Goal: Navigation & Orientation: Find specific page/section

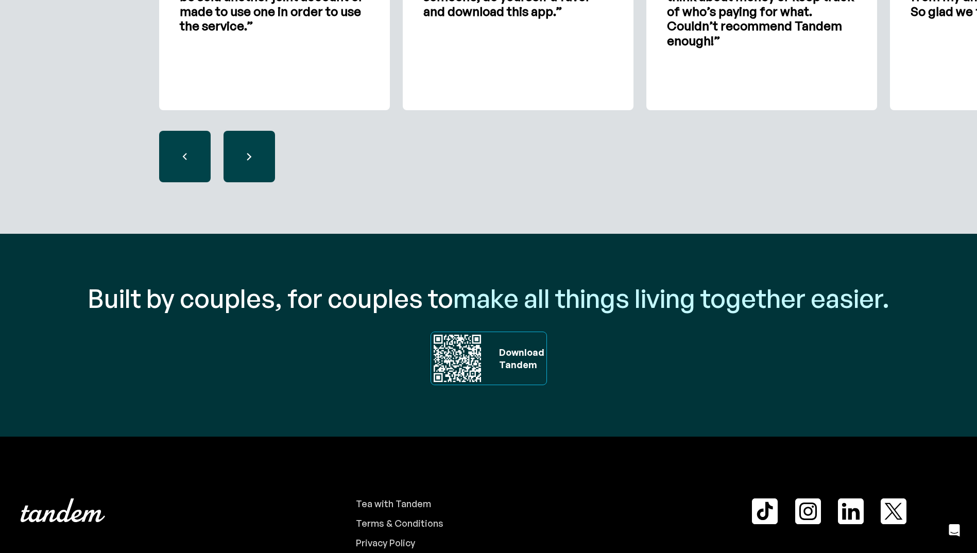
scroll to position [3089, 0]
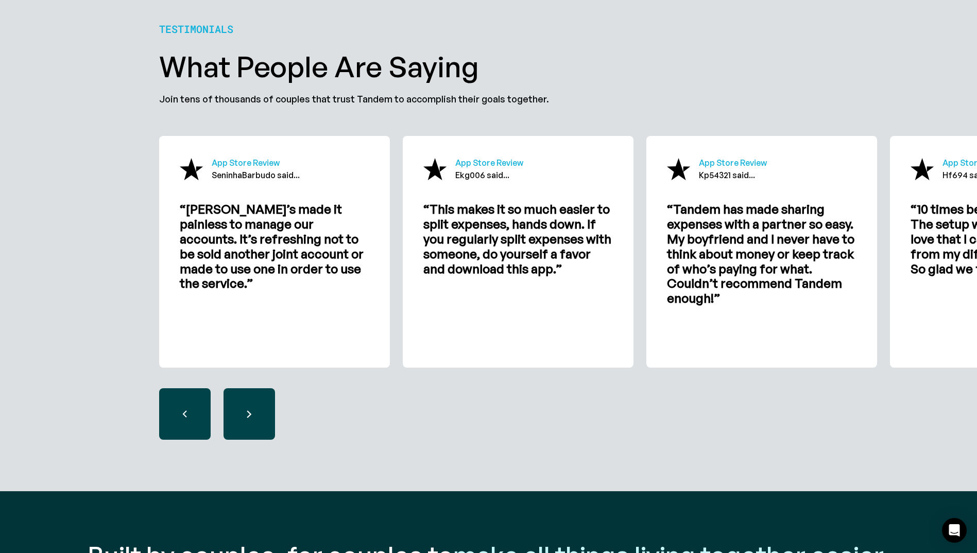
click at [268, 405] on div "next slide" at bounding box center [248, 413] width 51 height 51
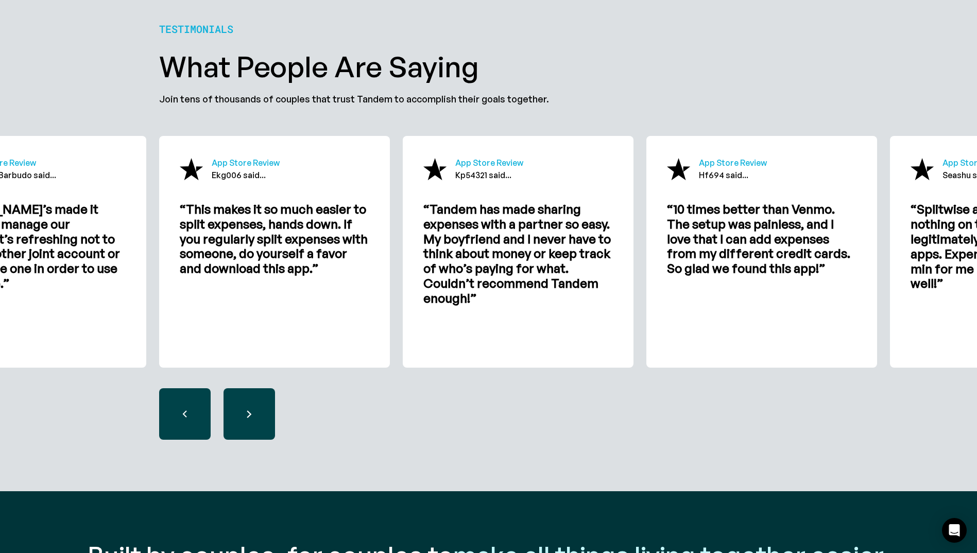
click at [268, 405] on div "next slide" at bounding box center [248, 413] width 51 height 51
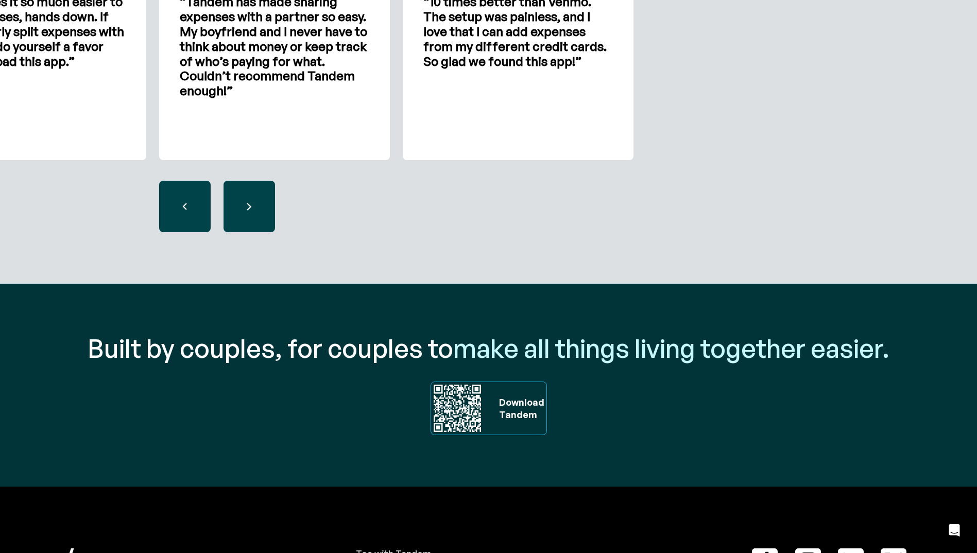
scroll to position [3315, 0]
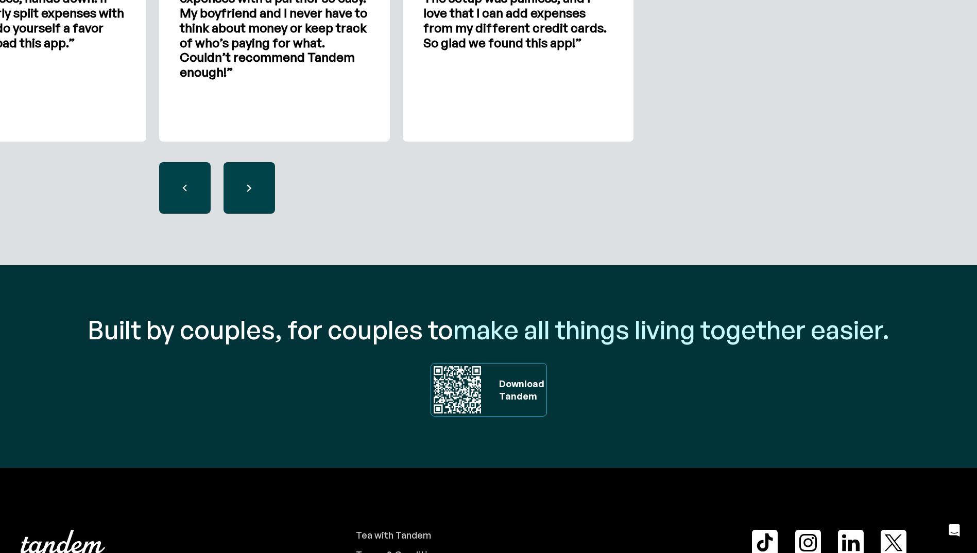
click at [182, 200] on div "previous slide" at bounding box center [184, 187] width 51 height 51
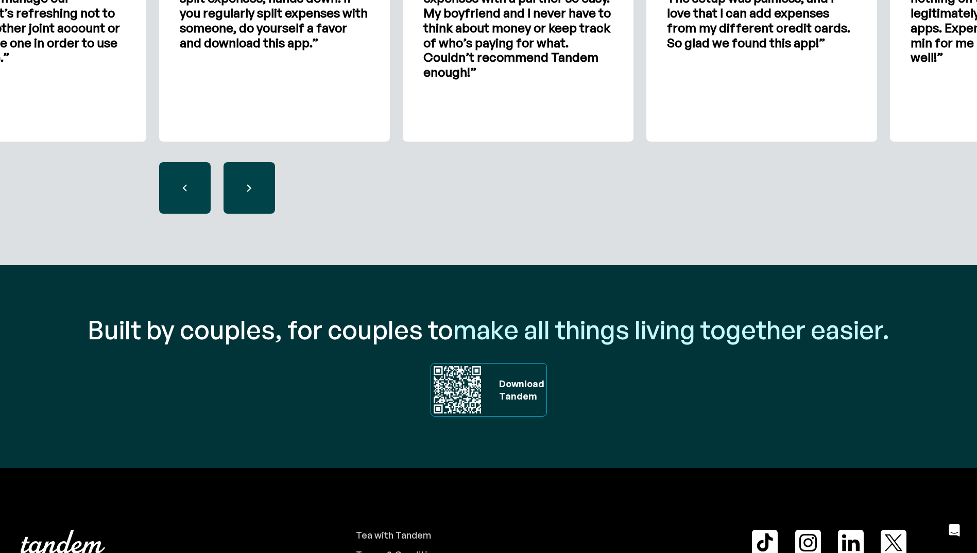
click at [182, 200] on div "previous slide" at bounding box center [184, 187] width 51 height 51
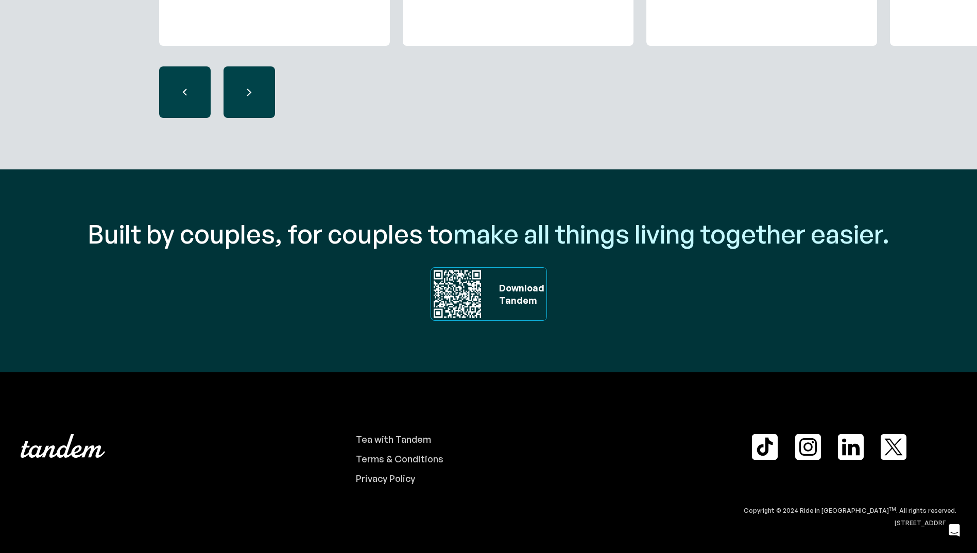
scroll to position [3418, 0]
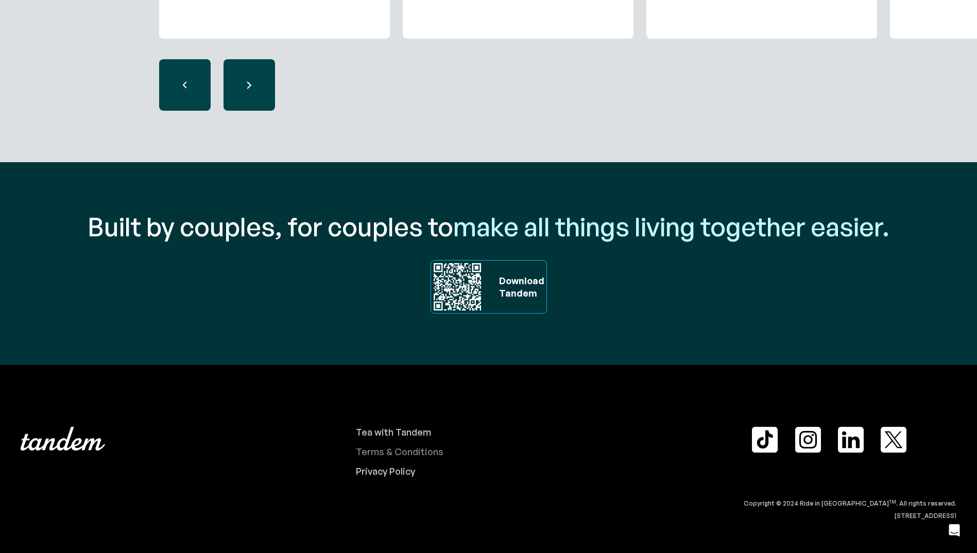
click at [406, 455] on div "Terms & Conditions" at bounding box center [400, 451] width 88 height 11
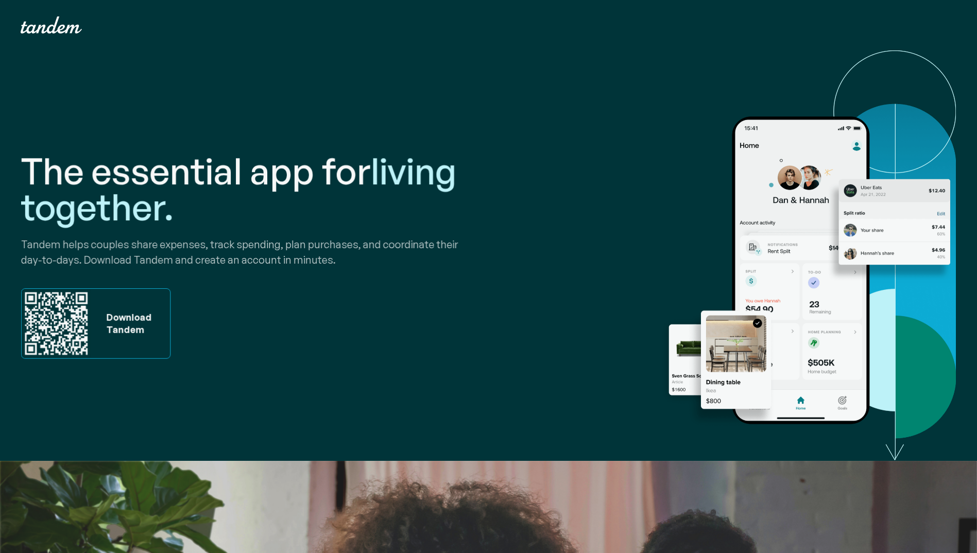
scroll to position [3041, 0]
